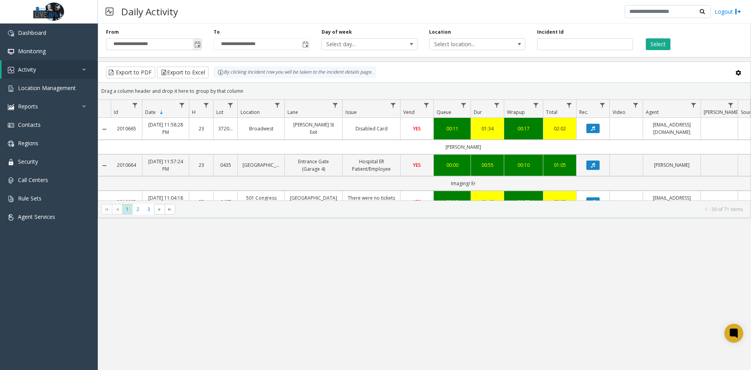
click at [199, 44] on span "Toggle popup" at bounding box center [197, 44] width 6 height 6
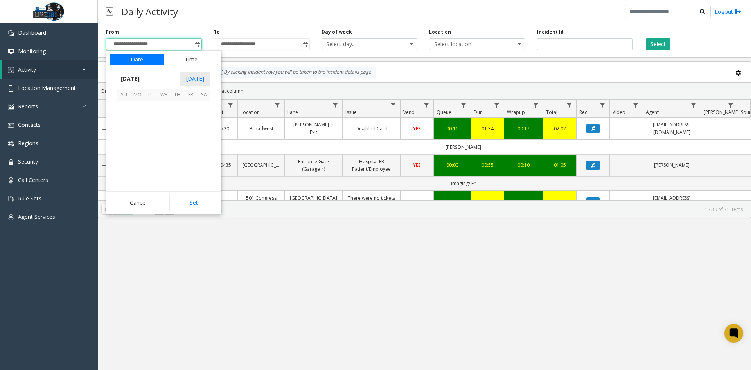
scroll to position [140370, 0]
click at [123, 161] on span "28" at bounding box center [123, 160] width 13 height 13
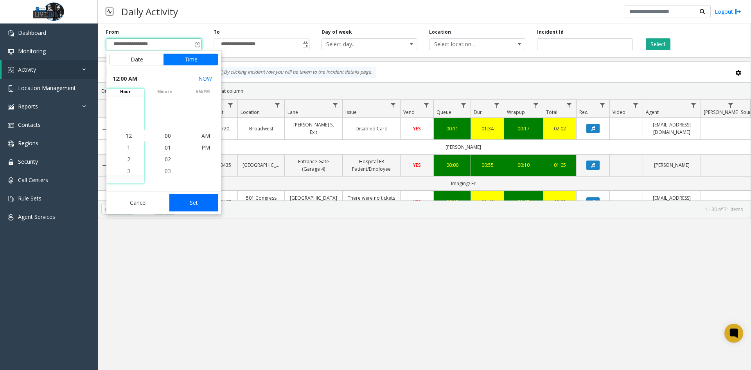
click at [194, 204] on button "Set" at bounding box center [193, 202] width 49 height 17
type input "**********"
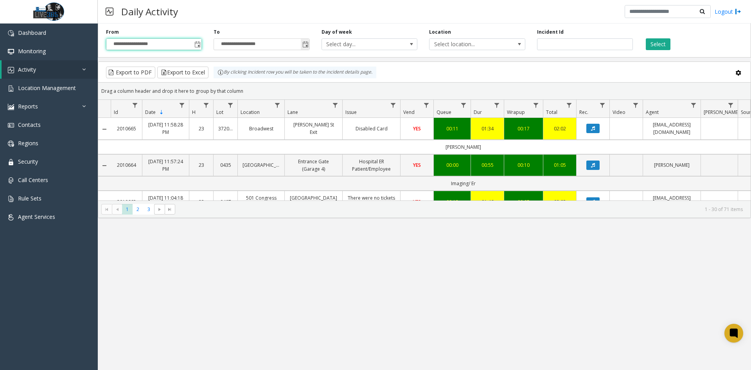
click at [304, 46] on span "Toggle popup" at bounding box center [305, 44] width 6 height 6
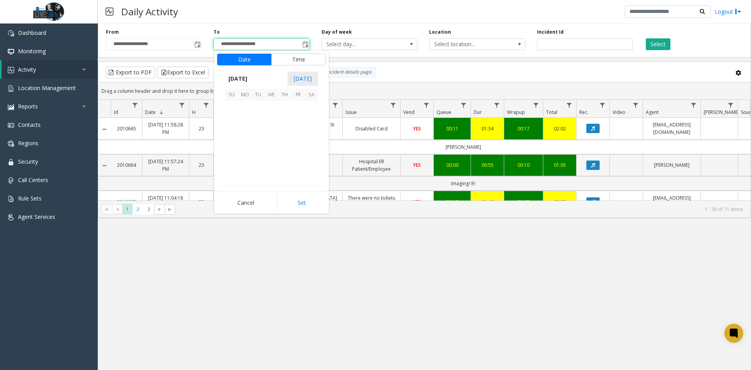
scroll to position [12, 0]
click at [247, 161] on span "29" at bounding box center [244, 160] width 13 height 13
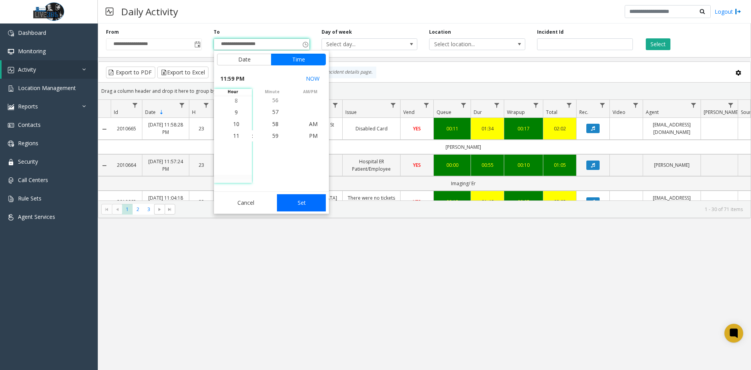
click at [304, 205] on button "Set" at bounding box center [301, 202] width 49 height 17
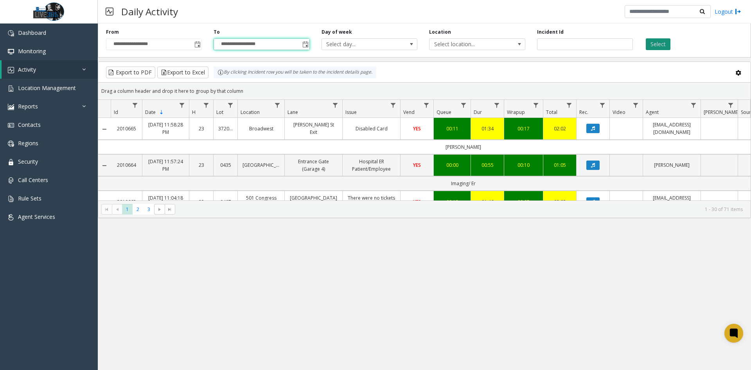
click at [650, 44] on button "Select" at bounding box center [658, 44] width 25 height 12
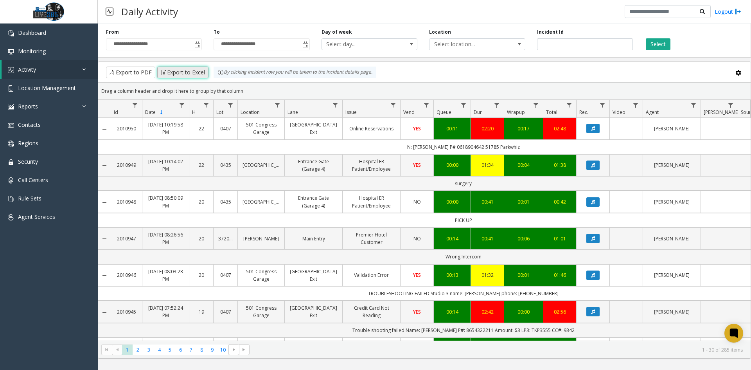
click at [182, 77] on button "Export to Excel" at bounding box center [182, 72] width 51 height 12
